Goal: Task Accomplishment & Management: Manage account settings

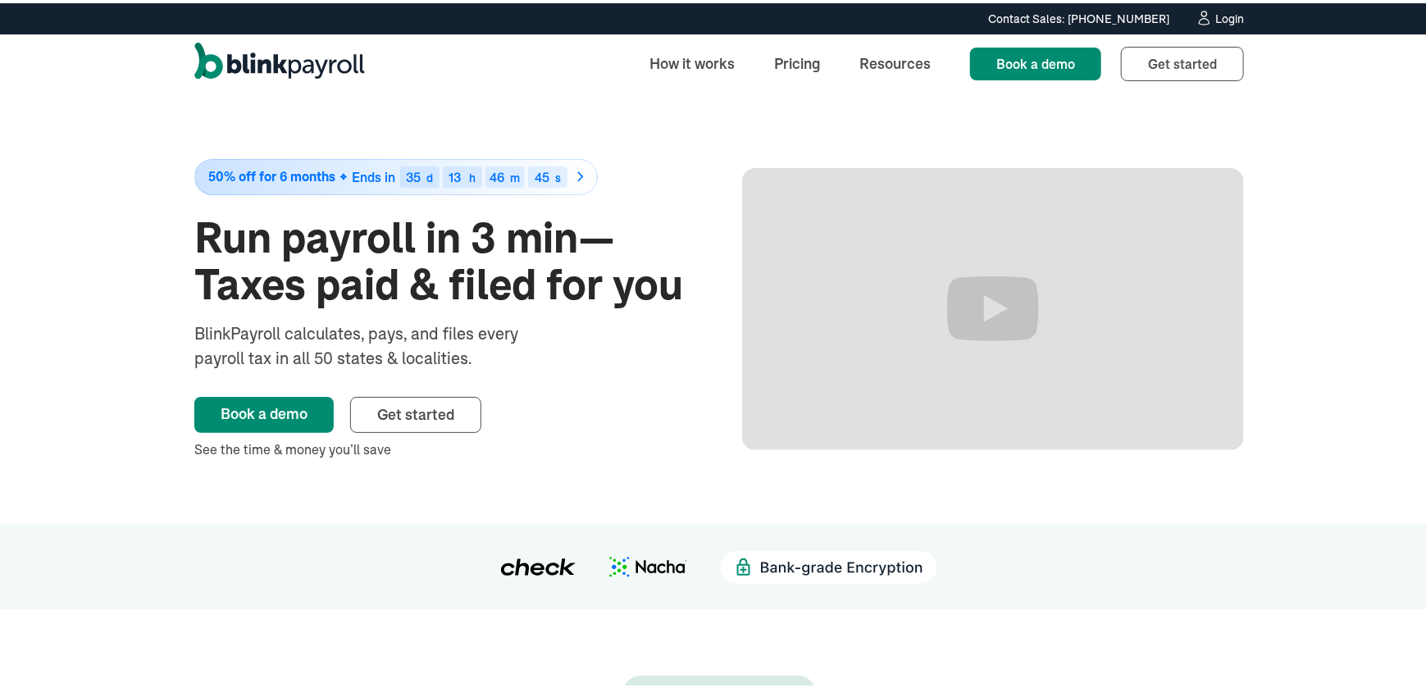
click at [1215, 12] on div "Login" at bounding box center [1229, 15] width 29 height 11
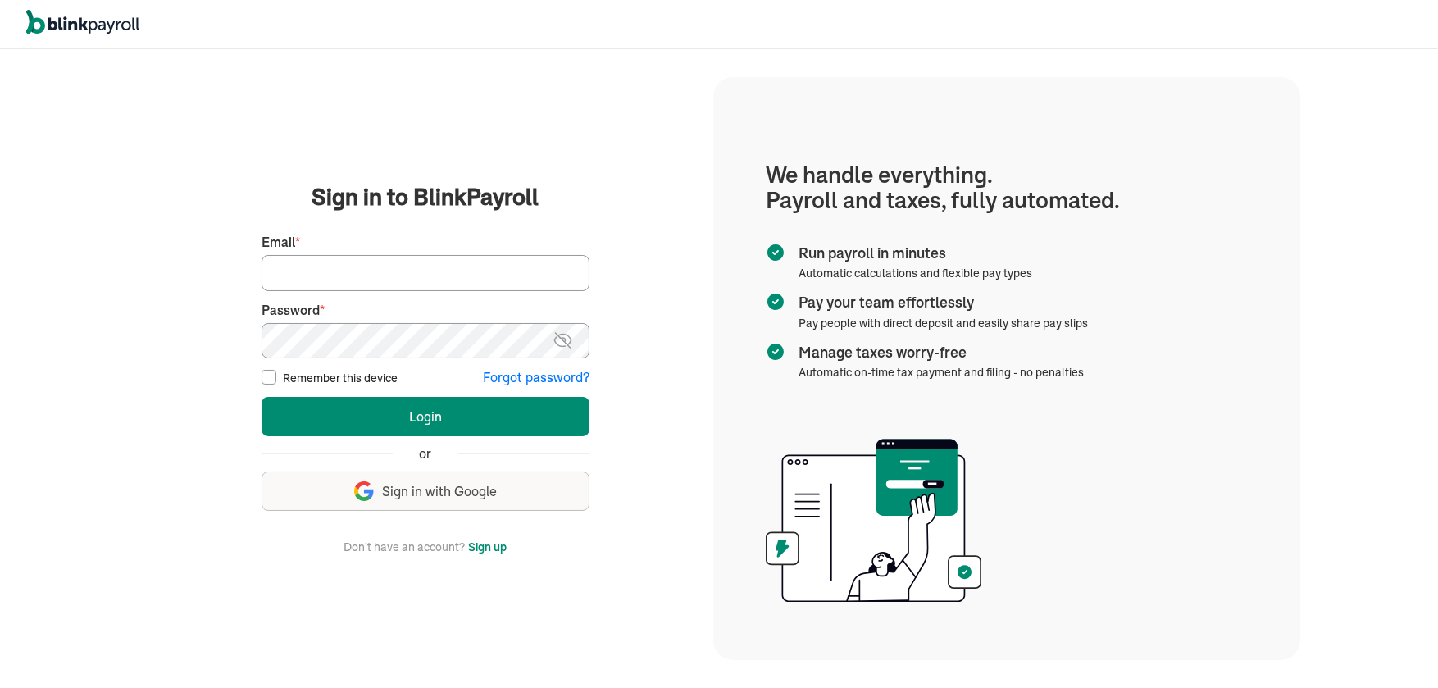
click at [383, 248] on label "Email *" at bounding box center [425, 242] width 328 height 19
click at [383, 255] on input "Email *" at bounding box center [425, 273] width 328 height 36
click at [377, 266] on input "Email *" at bounding box center [425, 273] width 328 height 36
type input "[EMAIL_ADDRESS][DOMAIN_NAME]"
click at [261, 397] on button "Login" at bounding box center [425, 416] width 328 height 39
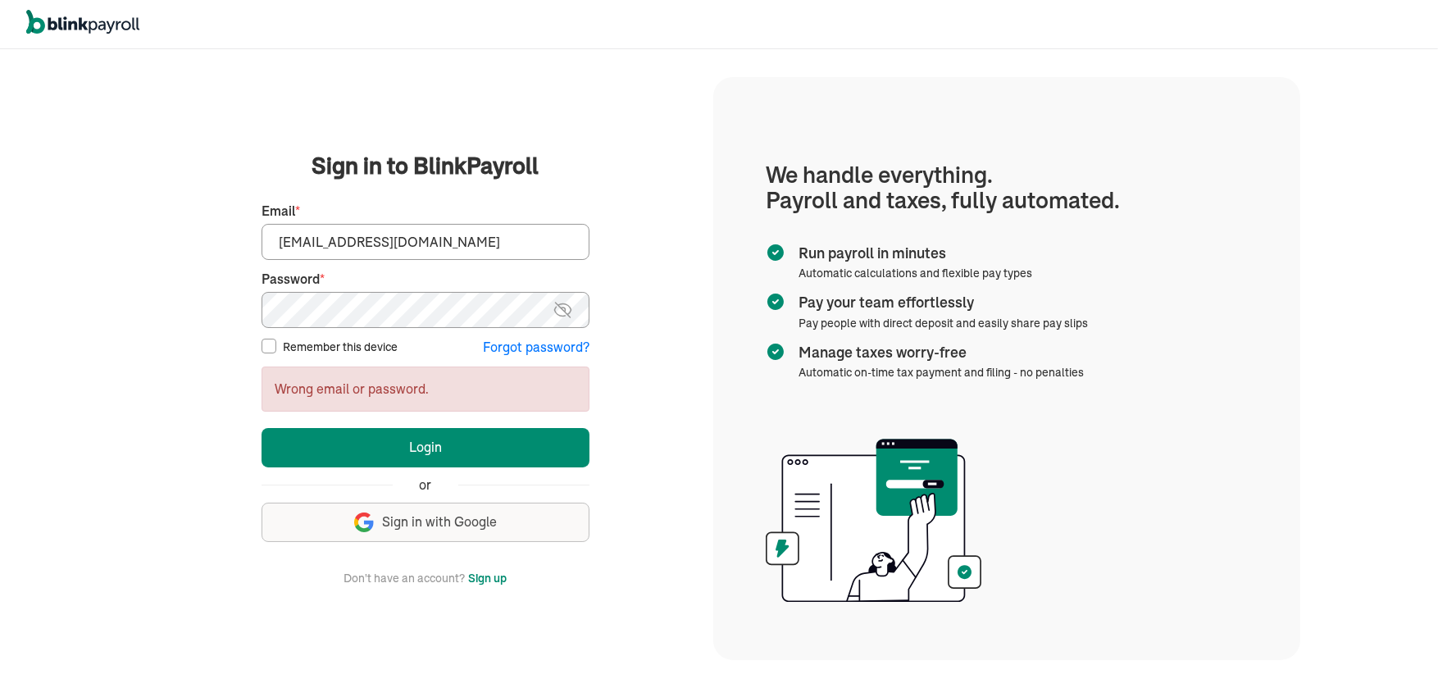
click at [509, 352] on button "Forgot password?" at bounding box center [536, 347] width 107 height 19
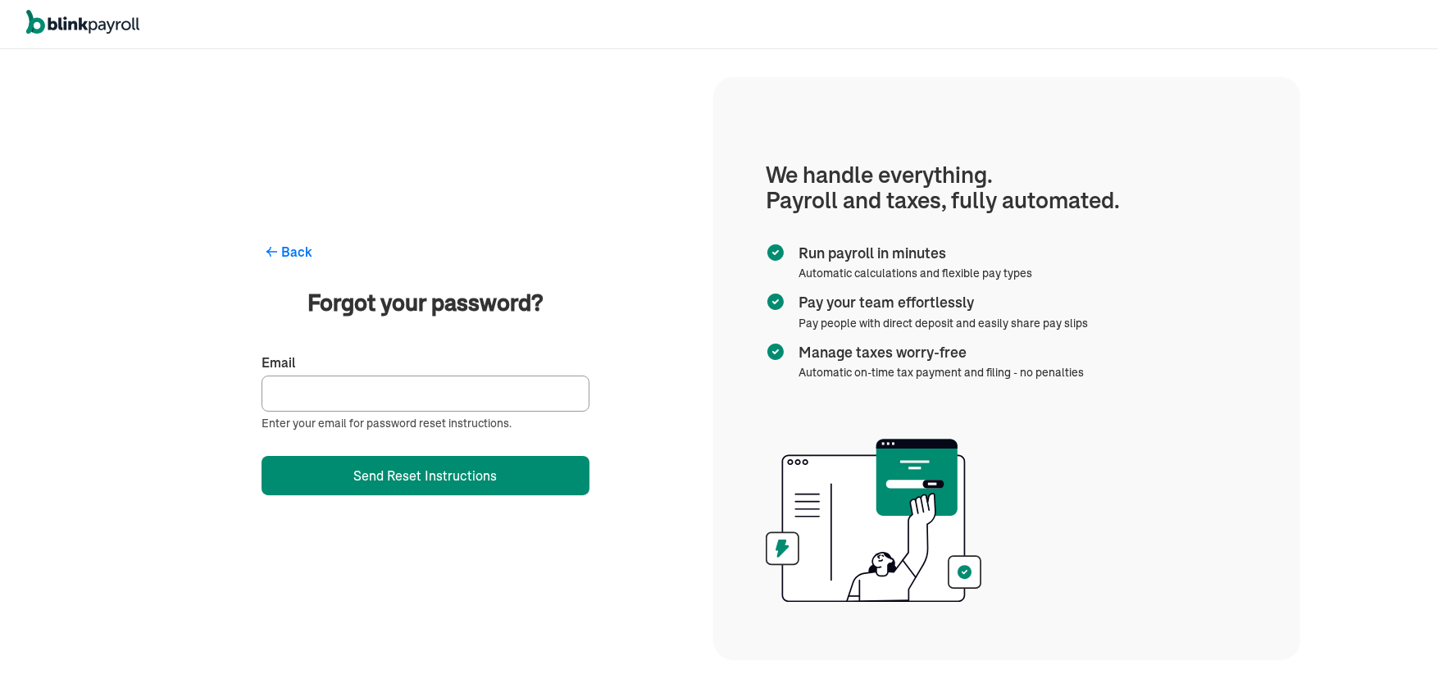
click at [457, 395] on input "Email" at bounding box center [425, 393] width 328 height 36
type input "[EMAIL_ADDRESS][DOMAIN_NAME]"
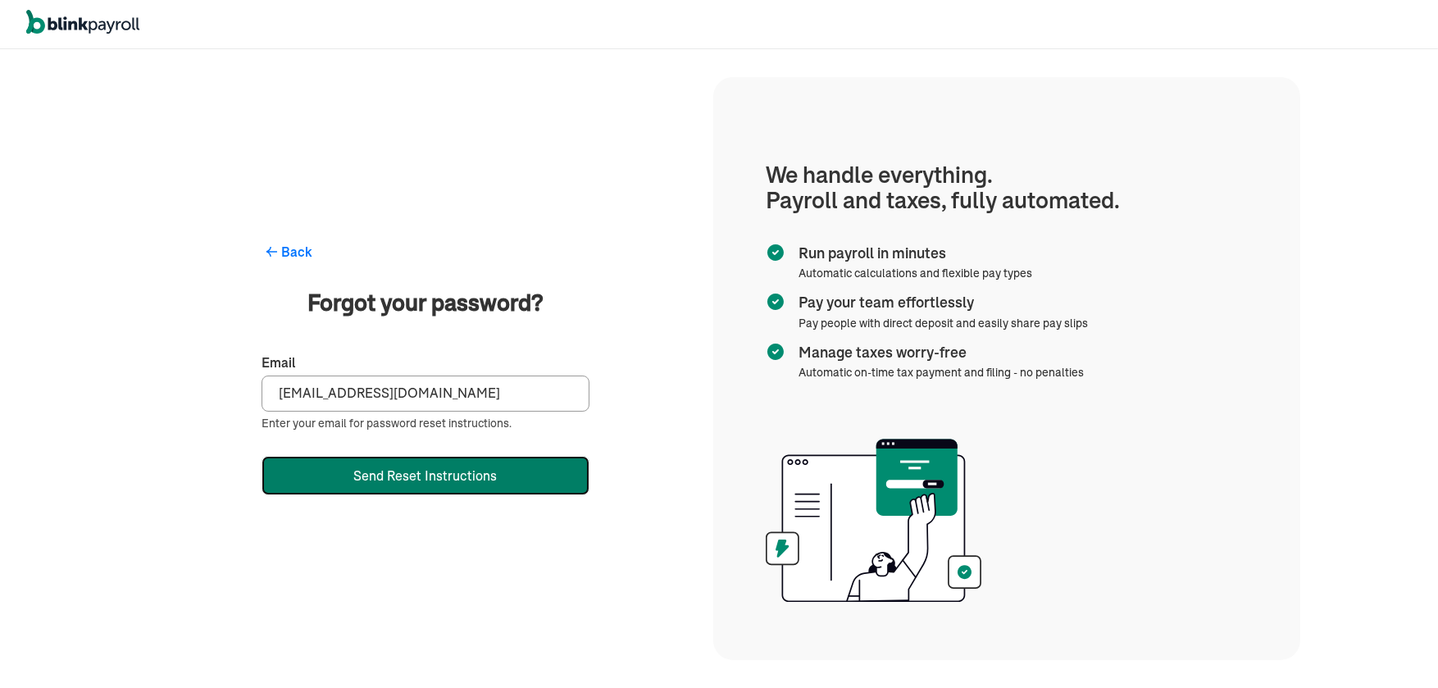
click at [410, 479] on button "Send Reset Instructions" at bounding box center [425, 475] width 328 height 39
